Goal: Transaction & Acquisition: Purchase product/service

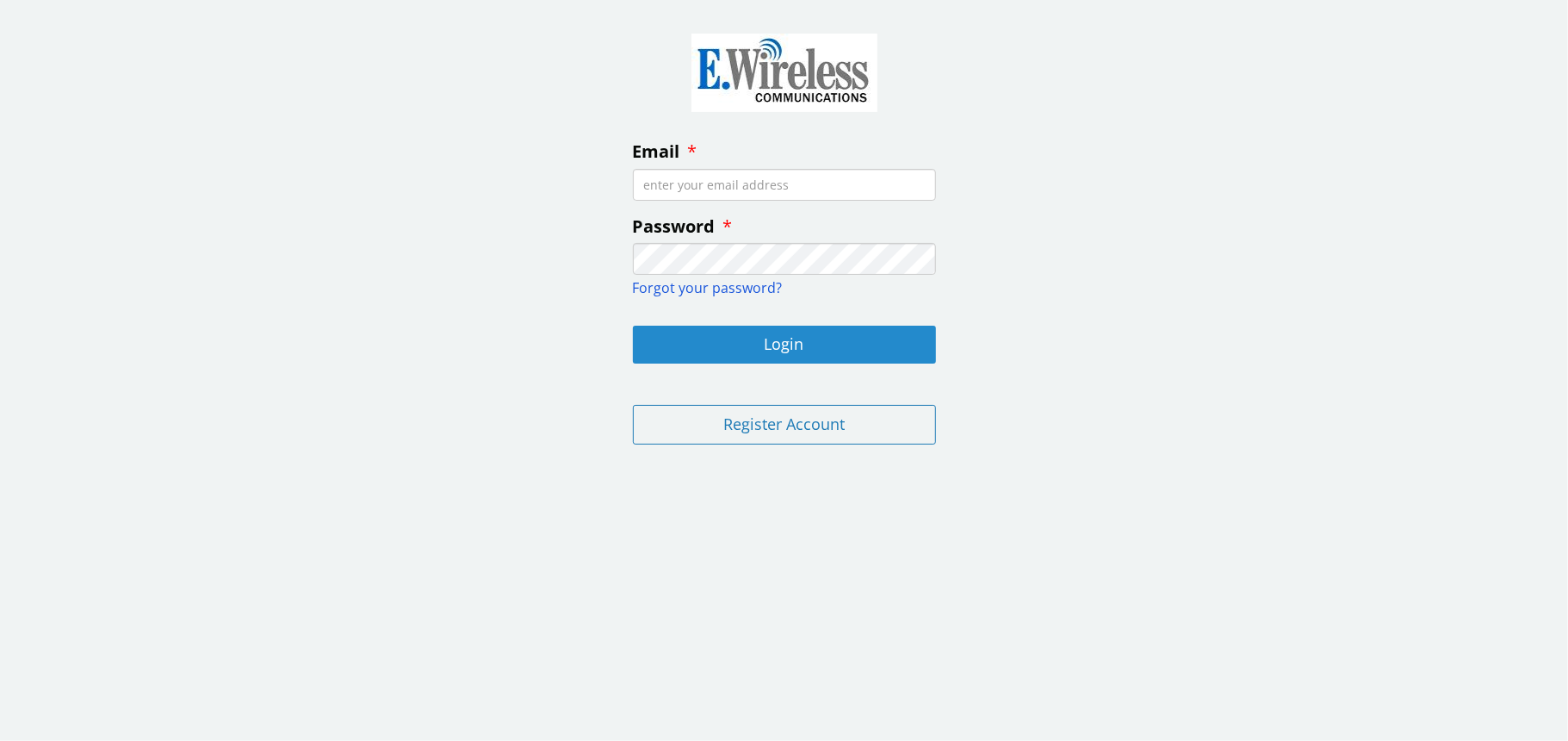
type input "[EMAIL_ADDRESS][DOMAIN_NAME]"
click at [772, 341] on button "Login" at bounding box center [784, 344] width 303 height 38
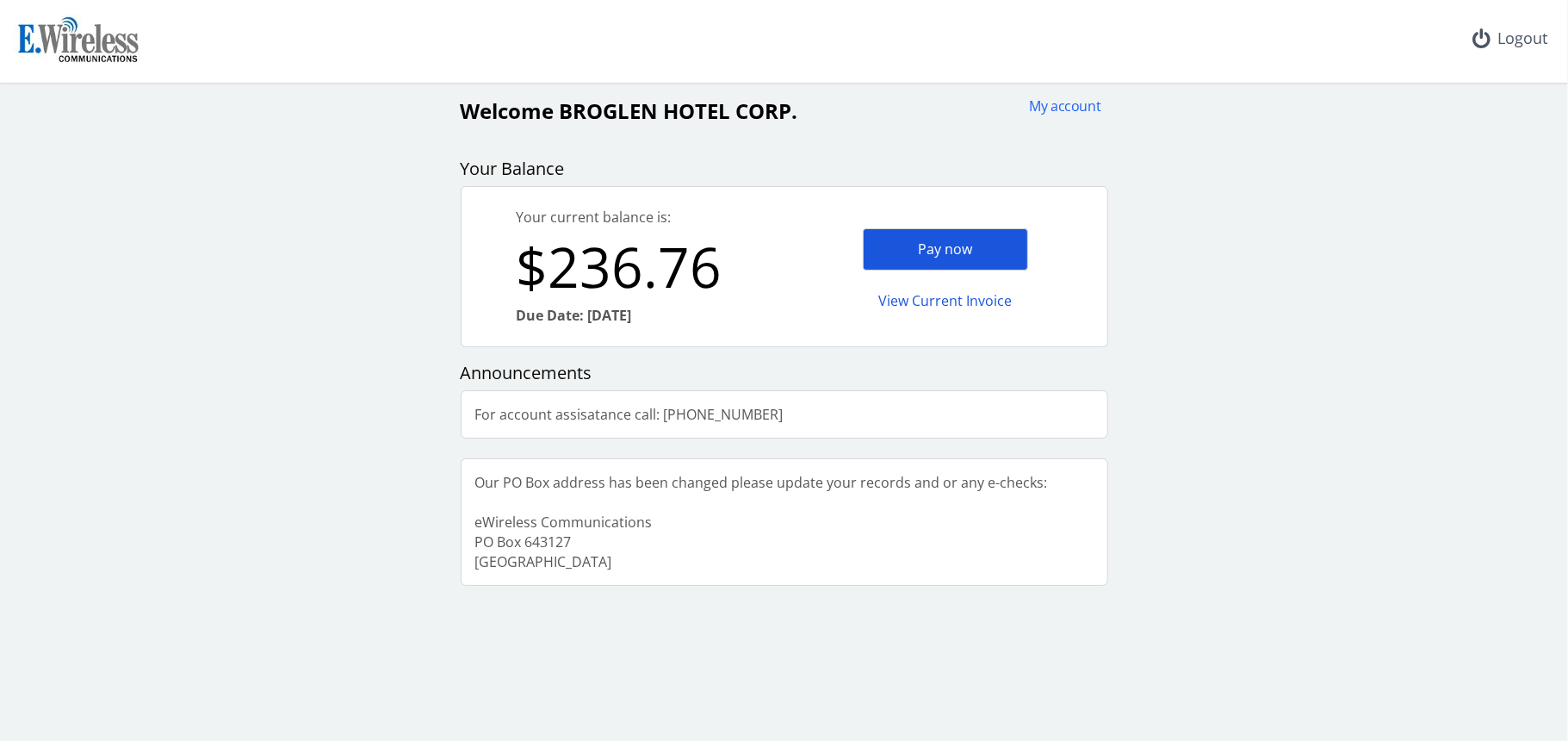
click at [938, 242] on div "Pay now" at bounding box center [945, 248] width 165 height 42
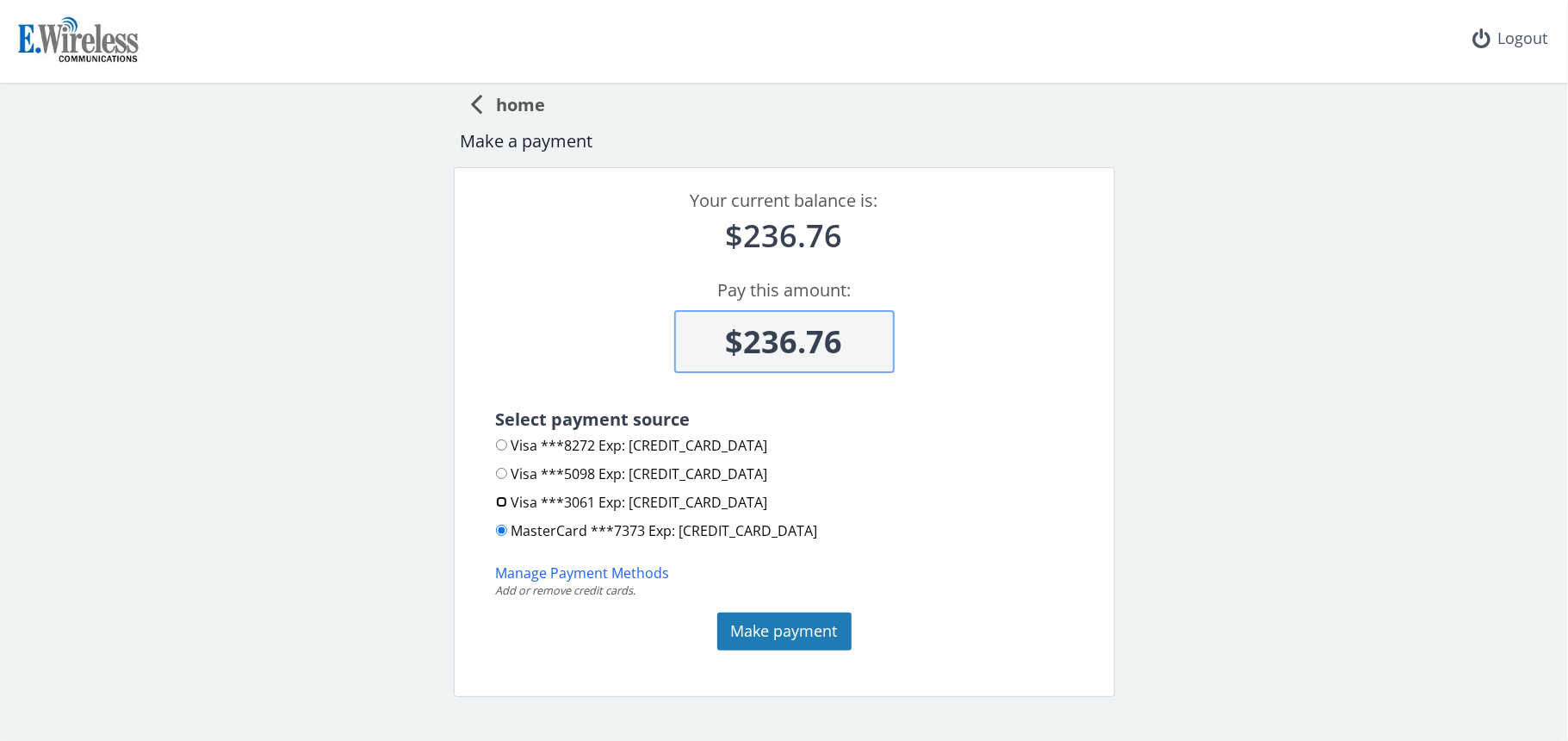
click at [496, 500] on input "Visa ***3061 Exp: [CREDIT_CARD_DATA]" at bounding box center [501, 501] width 11 height 11
radio input "true"
click at [764, 627] on button "Make payment" at bounding box center [784, 631] width 134 height 38
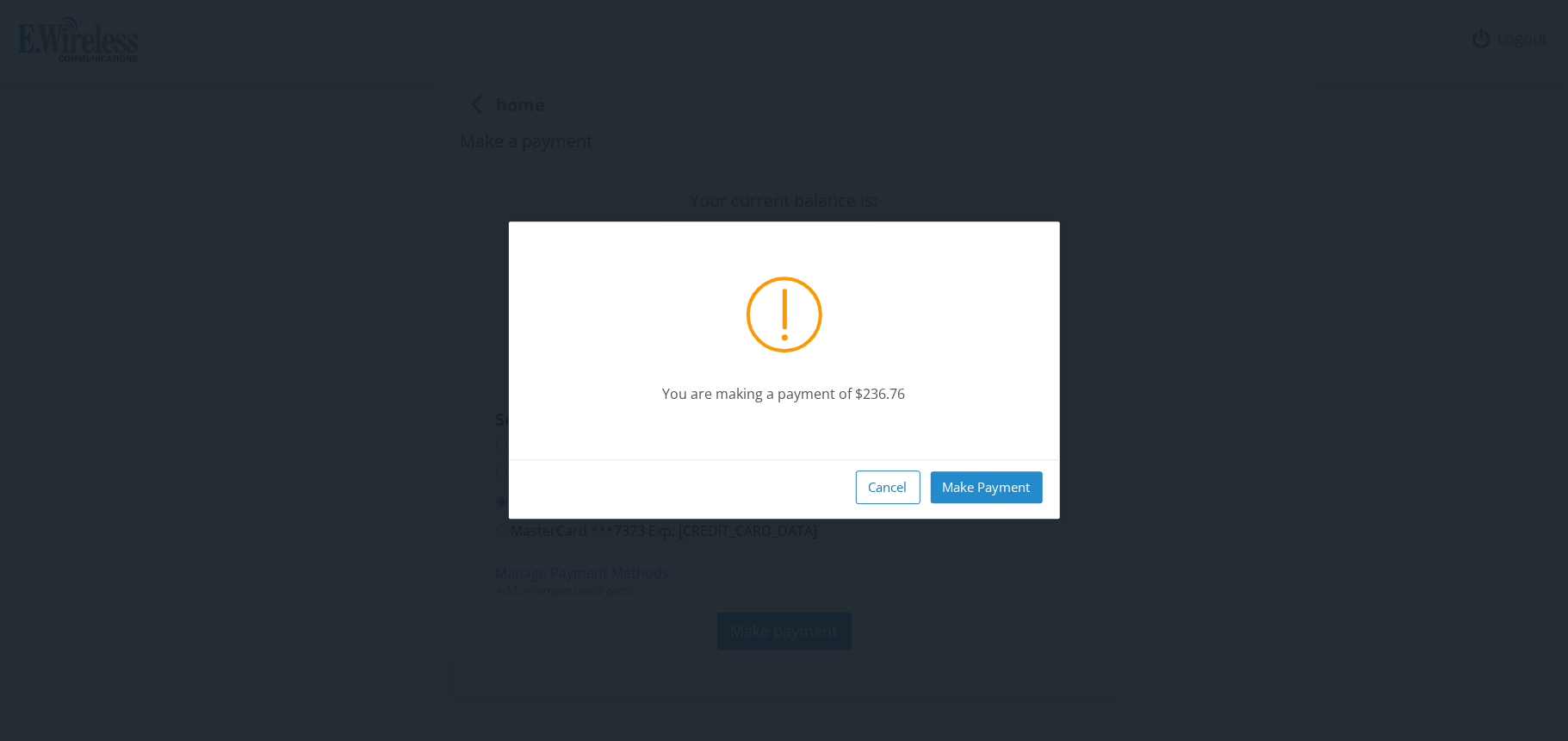
click at [968, 486] on button "Make Payment" at bounding box center [986, 487] width 112 height 32
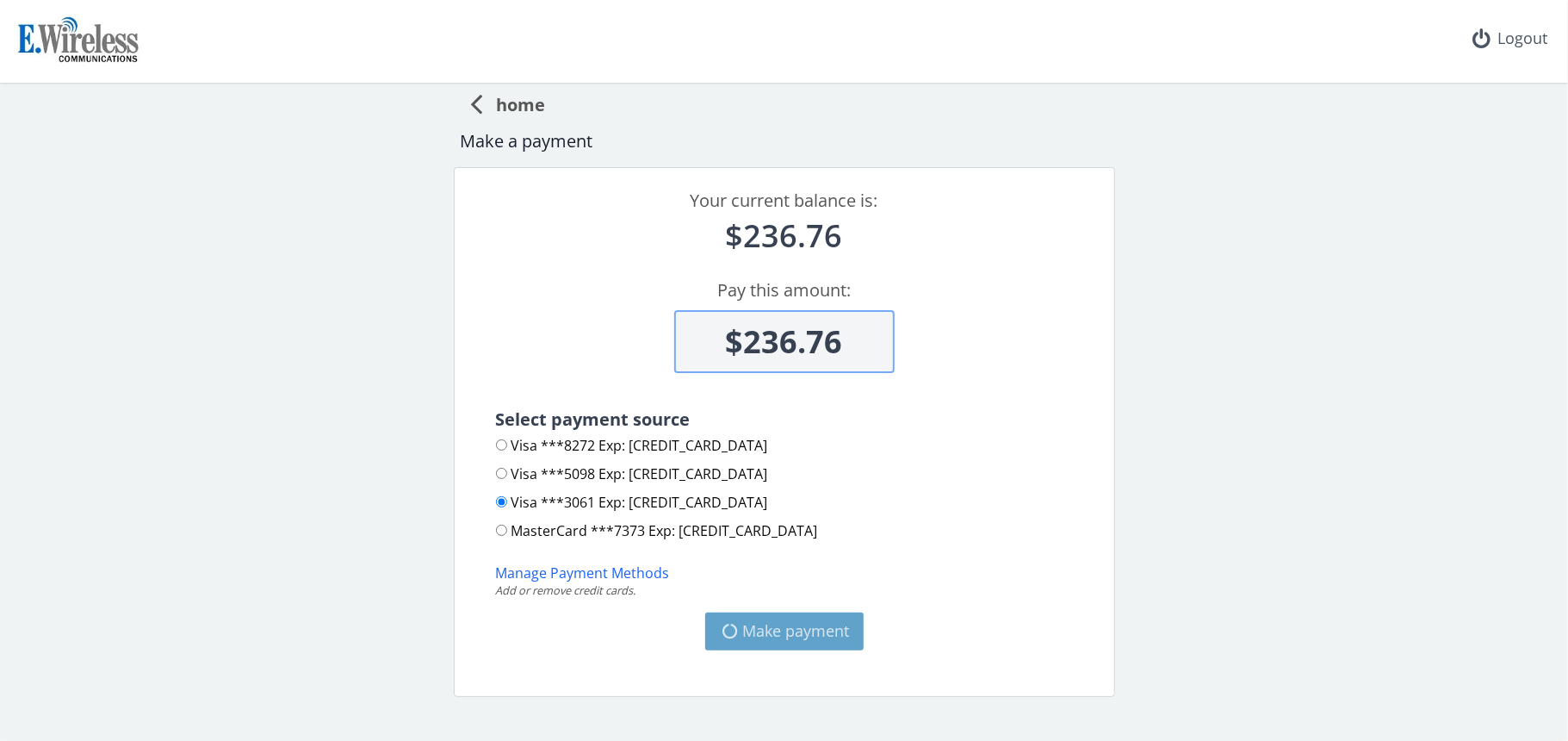
type input "$0"
radio input "false"
radio input "true"
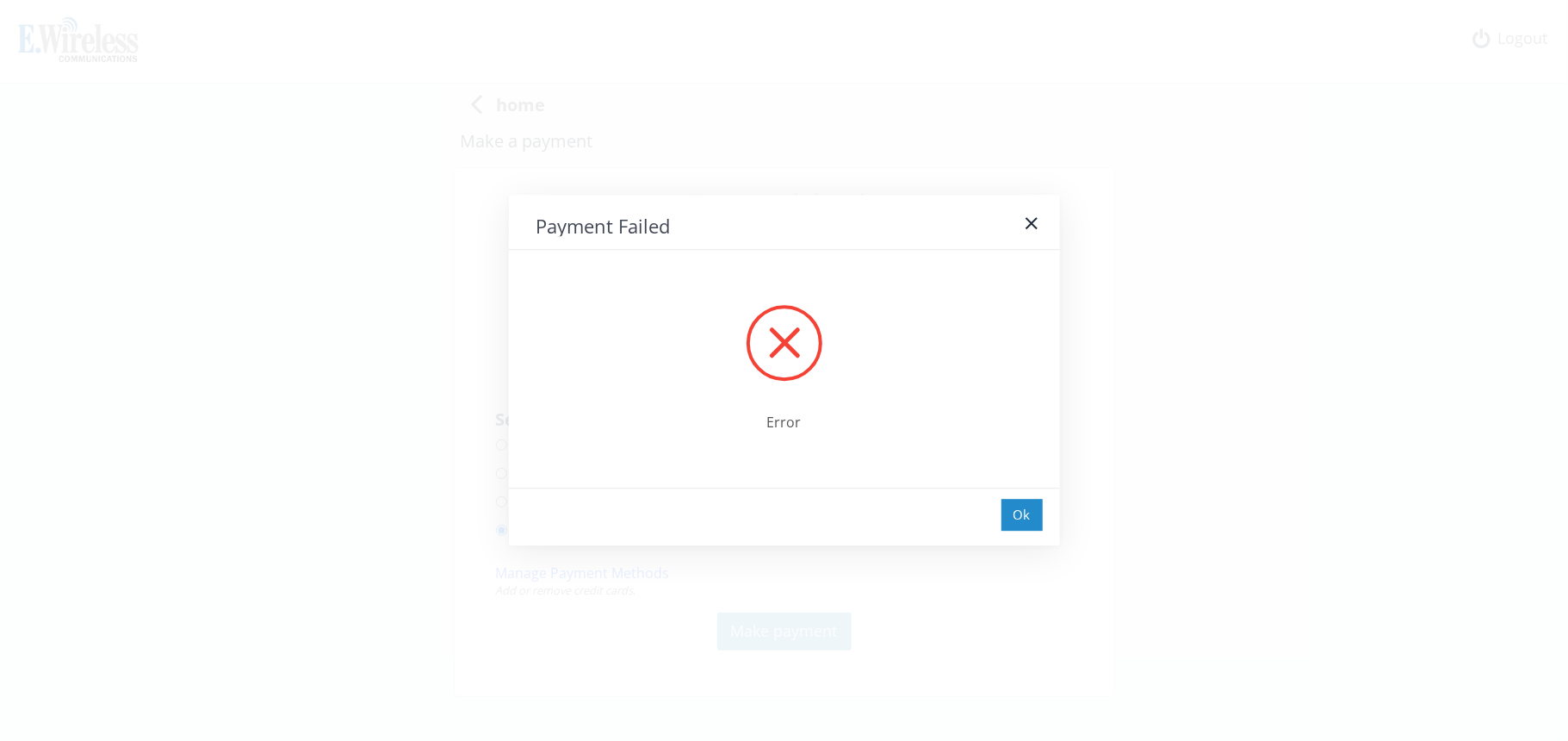
click at [1029, 511] on div "Ok" at bounding box center [1022, 514] width 41 height 32
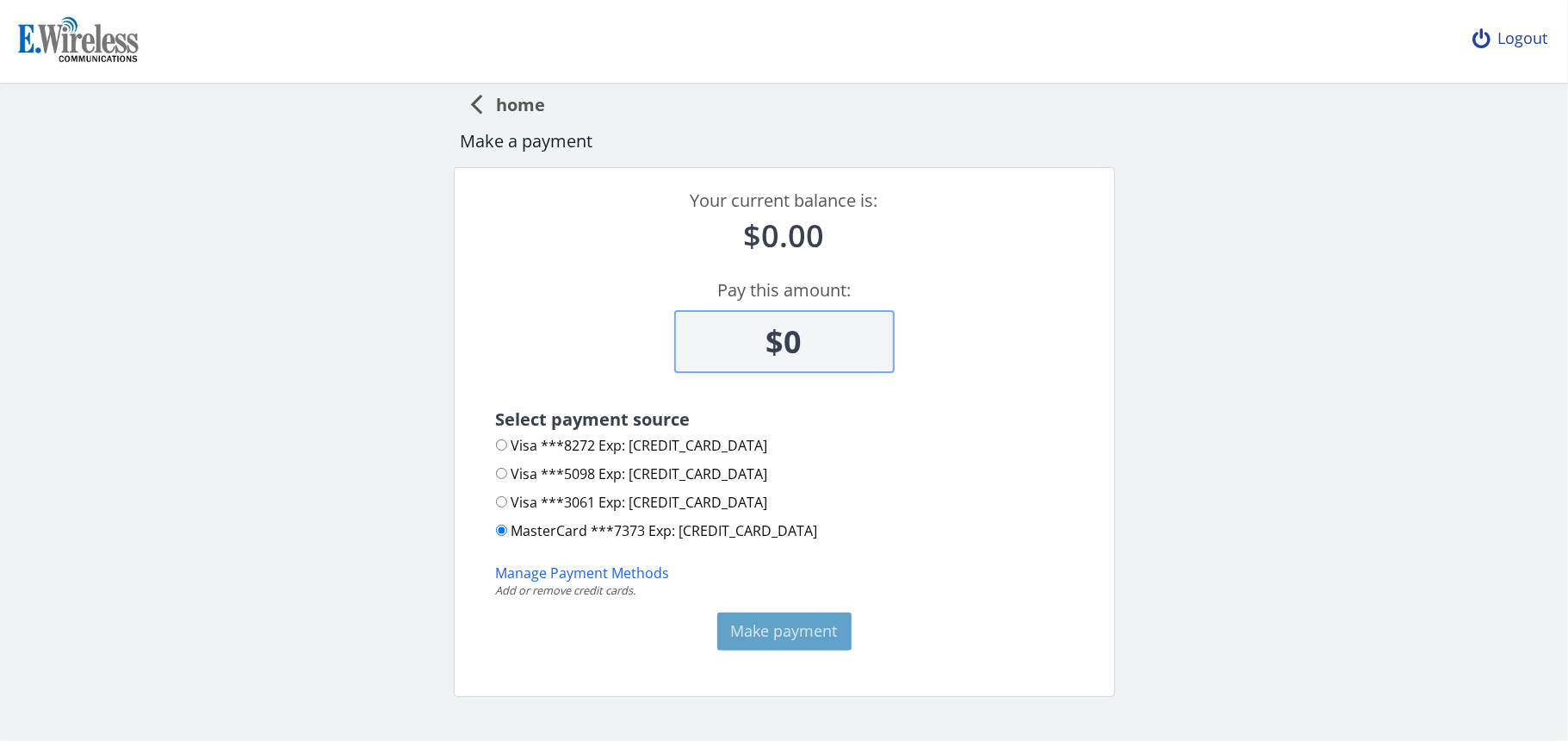
click at [1517, 27] on div "Logout" at bounding box center [1509, 38] width 103 height 77
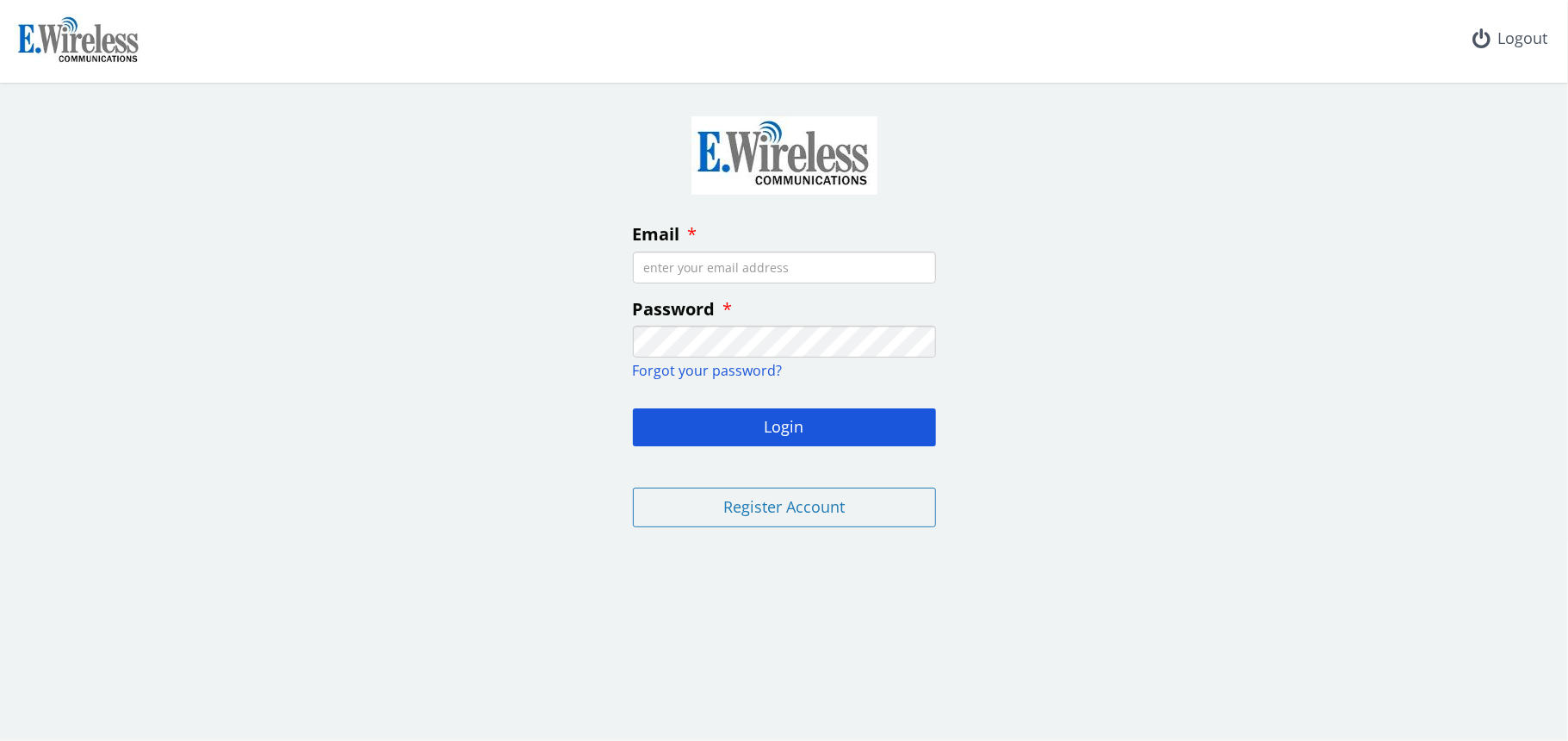
type input "[EMAIL_ADDRESS][DOMAIN_NAME]"
